Goal: Task Accomplishment & Management: Complete application form

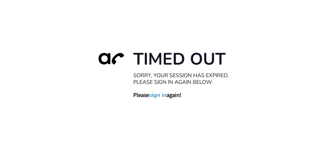
click at [152, 95] on link "sign in" at bounding box center [158, 94] width 18 height 7
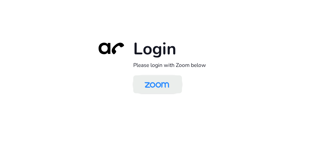
click at [155, 84] on img at bounding box center [156, 84] width 35 height 17
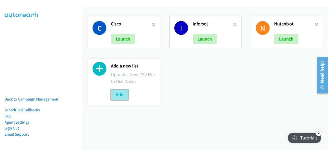
click at [123, 92] on button "Add" at bounding box center [119, 94] width 17 height 10
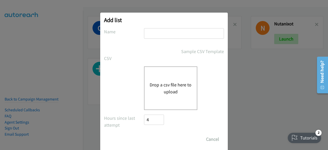
click at [165, 35] on input "text" at bounding box center [184, 33] width 80 height 11
type input "alcatelnew"
click at [157, 101] on div "Drop a csv file here to upload" at bounding box center [170, 88] width 53 height 44
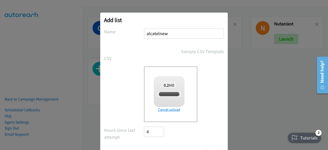
scroll to position [23, 0]
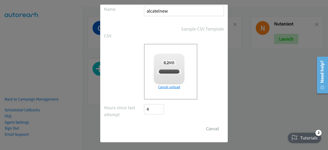
checkbox input "true"
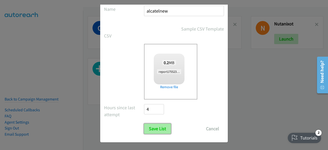
click at [156, 127] on input "Save List" at bounding box center [157, 128] width 27 height 10
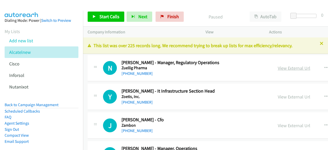
click at [278, 66] on link "View External Url" at bounding box center [294, 68] width 33 height 6
